Goal: Transaction & Acquisition: Subscribe to service/newsletter

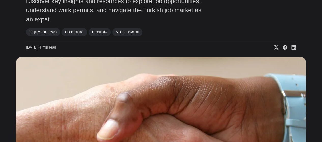
scroll to position [76, 0]
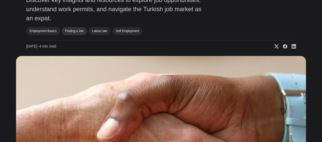
click at [77, 33] on link "Finding a Job" at bounding box center [74, 31] width 25 height 8
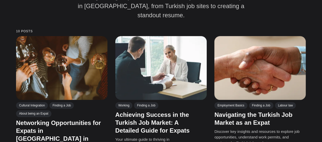
scroll to position [127, 0]
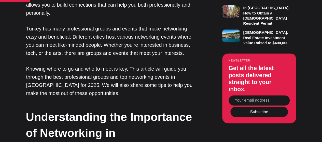
scroll to position [382, 0]
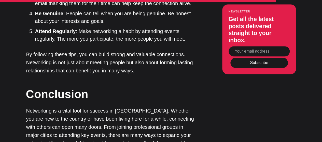
scroll to position [1324, 0]
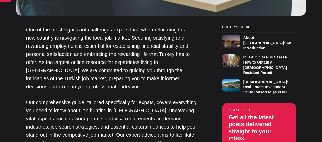
scroll to position [331, 0]
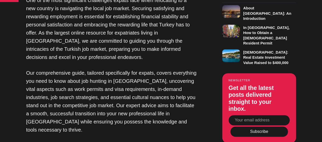
click at [253, 117] on input "Your email address" at bounding box center [259, 120] width 61 height 10
type input "sakibsumon.du@gmail.com"
click at [265, 131] on button "Subscribe" at bounding box center [259, 132] width 58 height 10
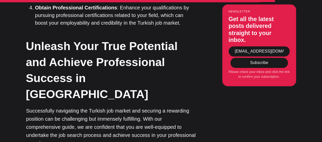
scroll to position [1375, 0]
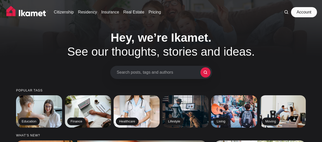
click at [300, 15] on link "Account" at bounding box center [303, 12] width 23 height 10
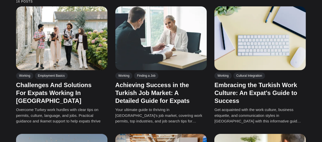
scroll to position [127, 0]
